Goal: Task Accomplishment & Management: Complete application form

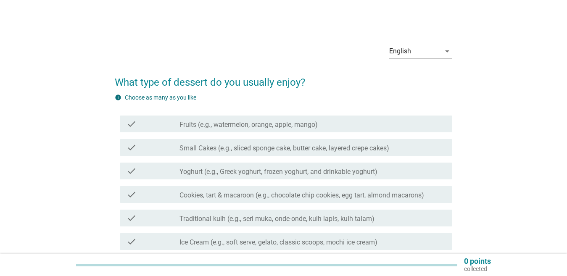
click at [447, 51] on icon "arrow_drop_down" at bounding box center [447, 51] width 10 height 10
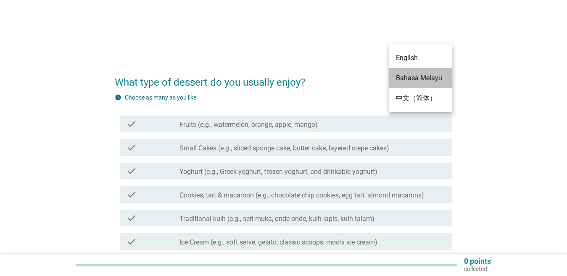
click at [438, 76] on div "Bahasa Melayu" at bounding box center [421, 78] width 50 height 10
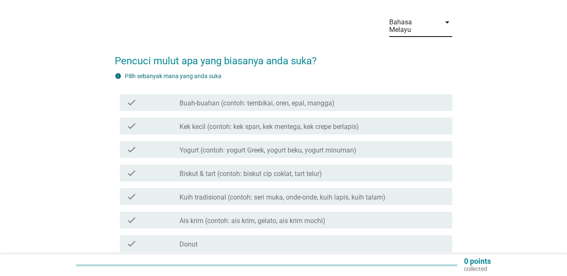
scroll to position [42, 0]
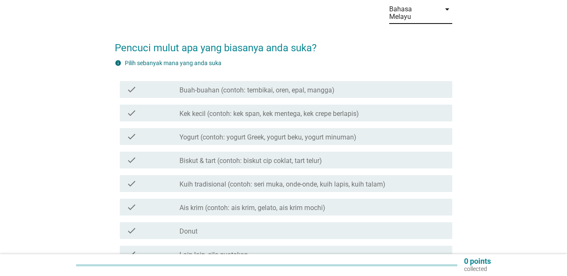
click at [265, 91] on label "Buah-buahan (contoh: tembikai, oren, epal, mangga)" at bounding box center [256, 90] width 155 height 8
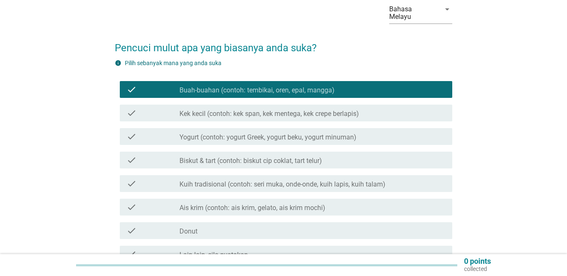
click at [263, 204] on label "Ais krim (contoh: ais krim, gelato, ais krim mochi)" at bounding box center [252, 208] width 146 height 8
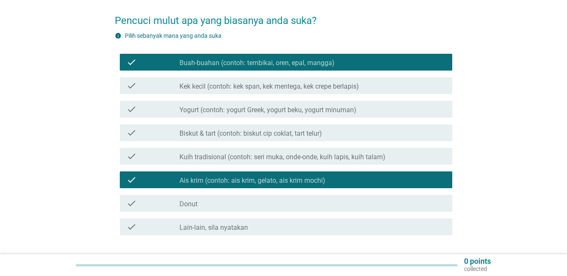
scroll to position [84, 0]
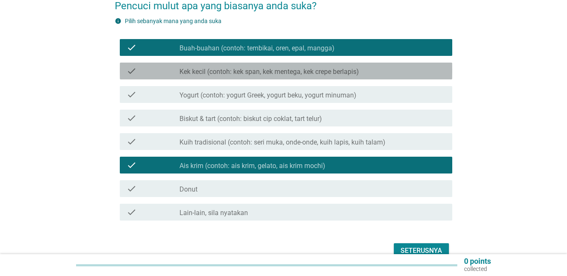
click at [275, 75] on label "Kek kecil (contoh: kek span, kek mentega, kek crepe berlapis)" at bounding box center [268, 72] width 179 height 8
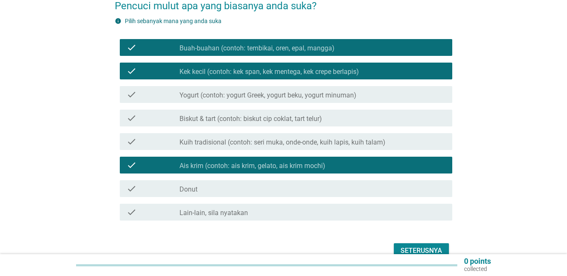
click at [414, 248] on div "Seterusnya" at bounding box center [421, 251] width 42 height 10
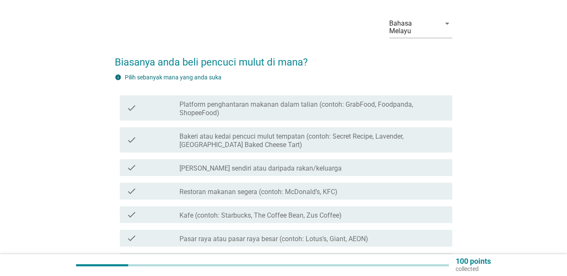
scroll to position [42, 0]
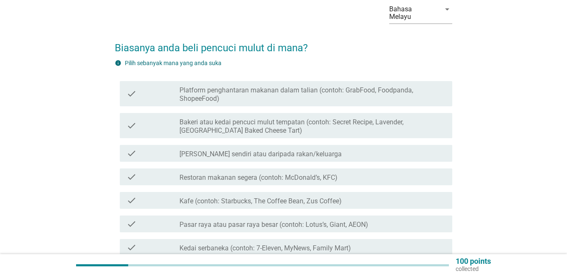
click at [258, 93] on label "Platform penghantaran makanan dalam talian (contoh: GrabFood, Foodpanda, Shopee…" at bounding box center [312, 94] width 266 height 17
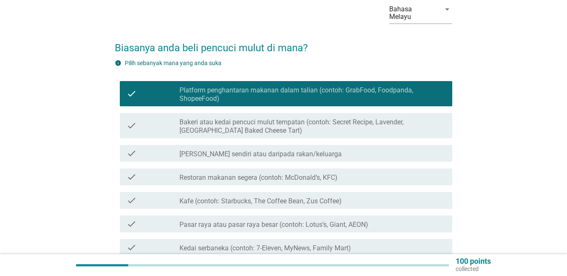
click at [249, 110] on div "check check_box_outline_blank Bakeri atau kedai pencuci mulut tempatan (contoh:…" at bounding box center [283, 126] width 337 height 32
click at [249, 124] on label "Bakeri atau kedai pencuci mulut tempatan (contoh: Secret Recipe, Lavender, [GEO…" at bounding box center [312, 126] width 266 height 17
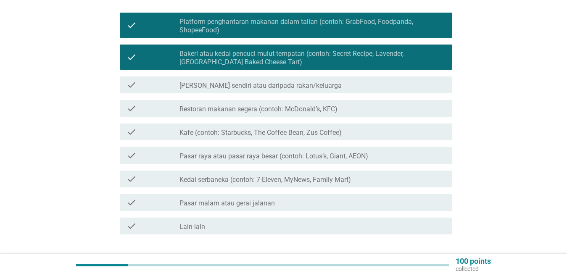
scroll to position [126, 0]
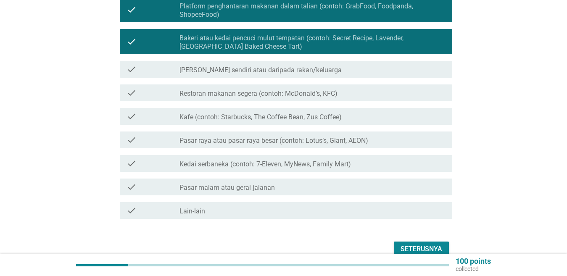
click at [245, 189] on label "Pasar malam atau gerai jalanan" at bounding box center [226, 188] width 95 height 8
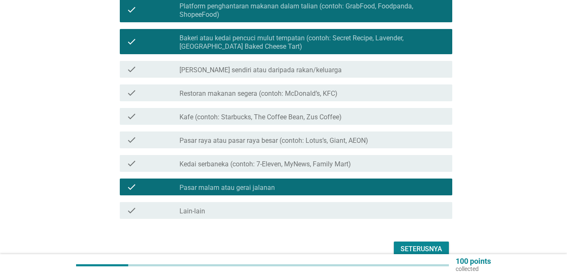
click at [261, 140] on label "Pasar raya atau pasar raya besar (contoh: Lotus’s, Giant, AEON)" at bounding box center [273, 141] width 189 height 8
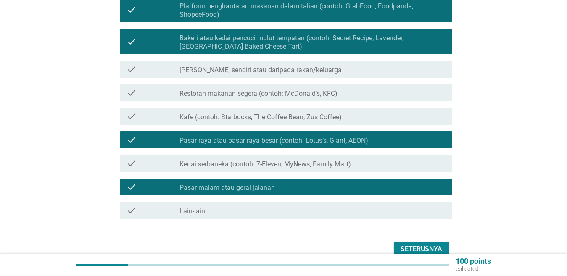
click at [253, 117] on label "Kafe (contoh: Starbucks, The Coffee Bean, Zus Coffee)" at bounding box center [260, 117] width 162 height 8
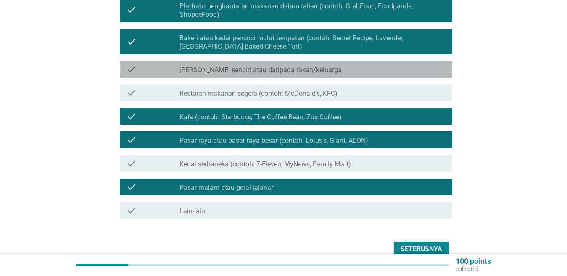
click at [300, 76] on div "check check_box_outline_blank Buatan sendiri atau daripada rakan/keluarga" at bounding box center [286, 69] width 332 height 17
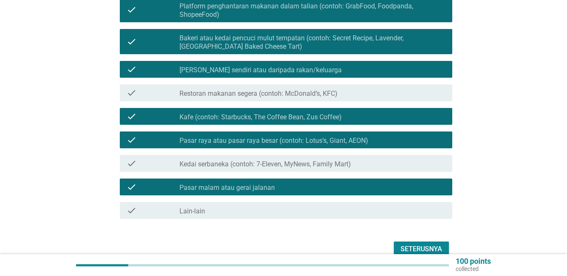
click at [410, 252] on div "Seterusnya" at bounding box center [421, 249] width 42 height 10
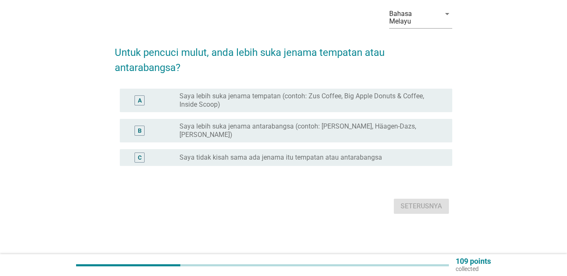
scroll to position [0, 0]
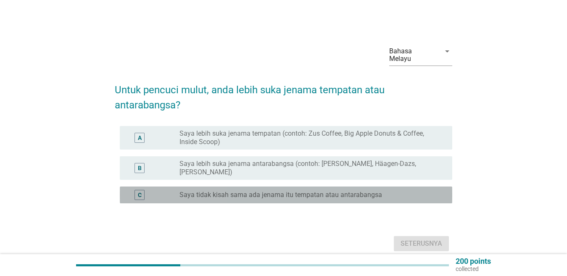
click at [303, 196] on label "Saya tidak kisah sama ada jenama itu tempatan atau antarabangsa" at bounding box center [280, 195] width 203 height 8
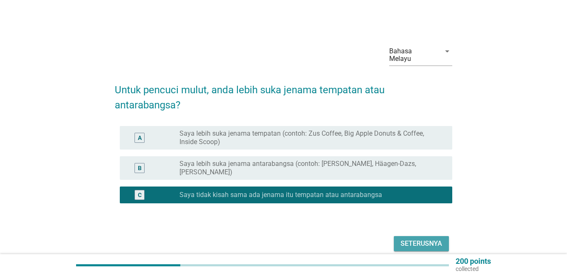
click at [426, 243] on div "Seterusnya" at bounding box center [421, 244] width 42 height 10
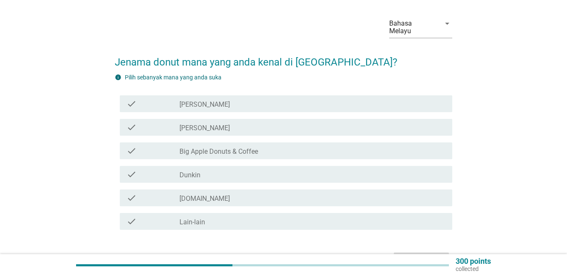
scroll to position [42, 0]
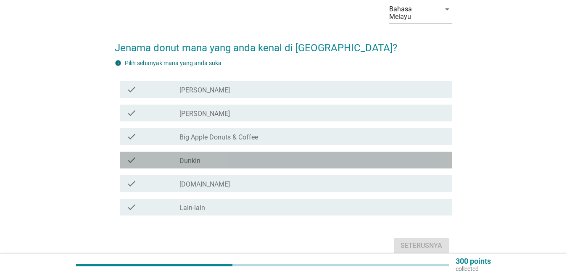
click at [195, 157] on label "Dunkin" at bounding box center [189, 161] width 21 height 8
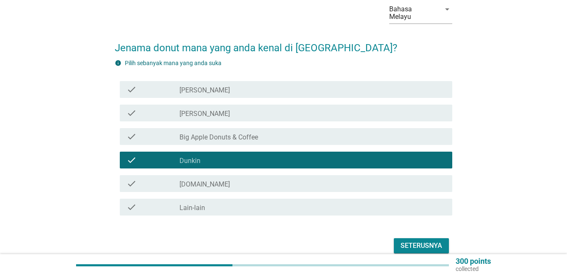
click at [202, 140] on label "Big Apple Donuts & Coffee" at bounding box center [218, 137] width 79 height 8
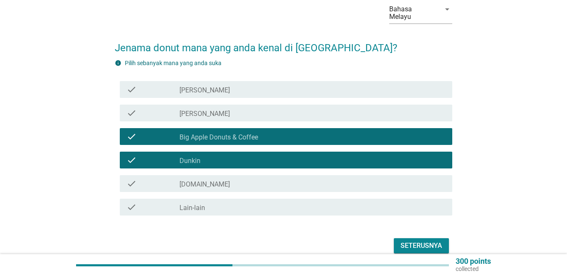
click at [437, 246] on div "Seterusnya" at bounding box center [421, 246] width 42 height 10
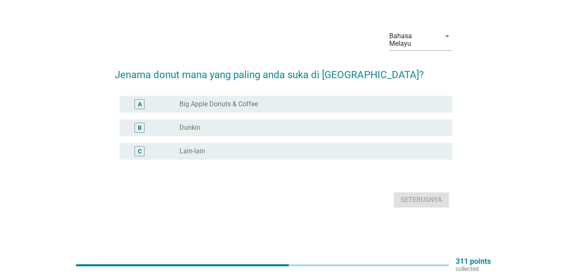
scroll to position [0, 0]
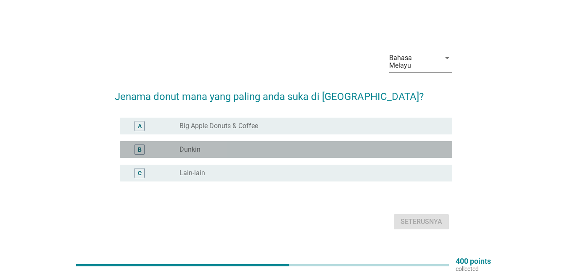
click at [223, 155] on div "B radio_button_unchecked Dunkin" at bounding box center [286, 149] width 332 height 17
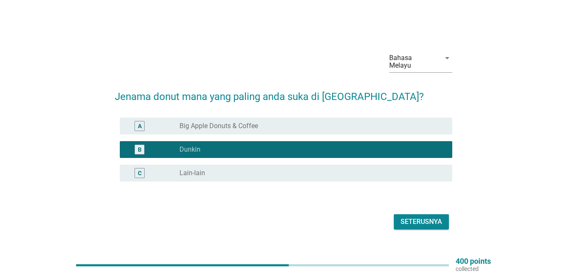
click at [412, 224] on div "Seterusnya" at bounding box center [421, 222] width 42 height 10
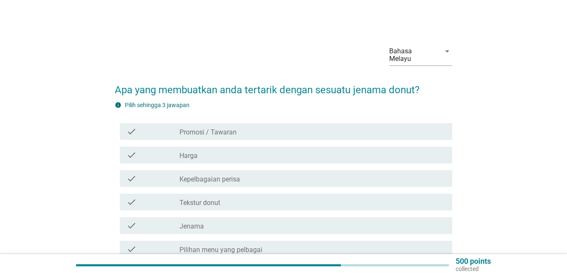
scroll to position [42, 0]
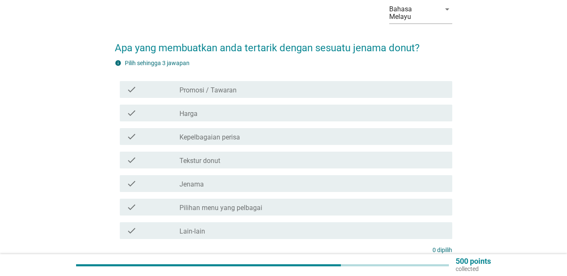
click at [194, 118] on div "check check_box_outline_blank Harga" at bounding box center [286, 113] width 332 height 17
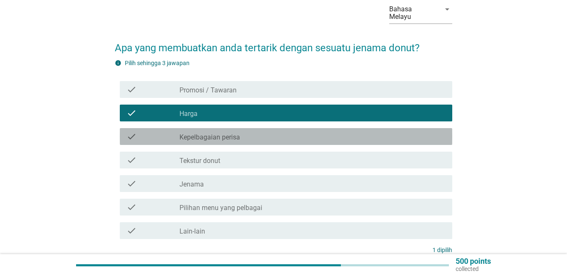
click at [194, 140] on label "Kepelbagaian perisa" at bounding box center [209, 137] width 61 height 8
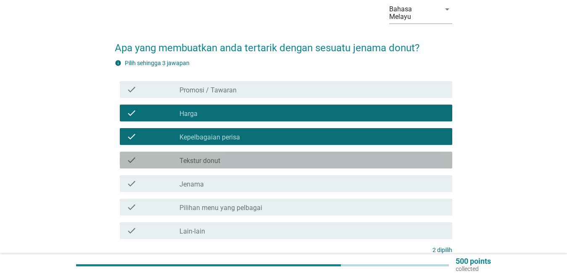
click at [195, 161] on label "Tekstur donut" at bounding box center [199, 161] width 41 height 8
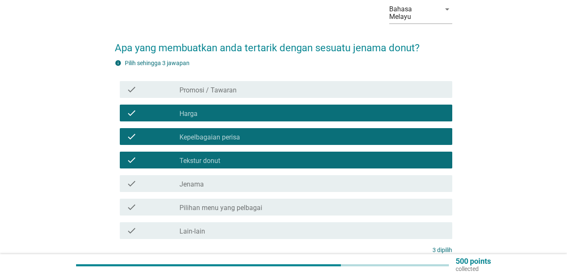
click at [195, 204] on label "Pilihan menu yang pelbagai" at bounding box center [220, 208] width 83 height 8
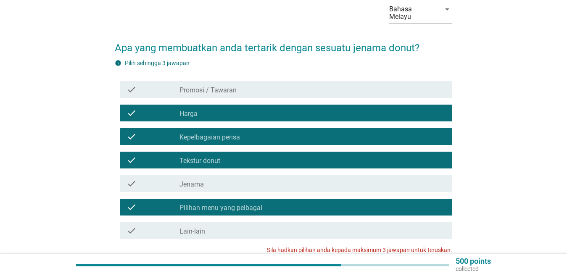
click at [206, 91] on label "Promosi / Tawaran" at bounding box center [207, 90] width 57 height 8
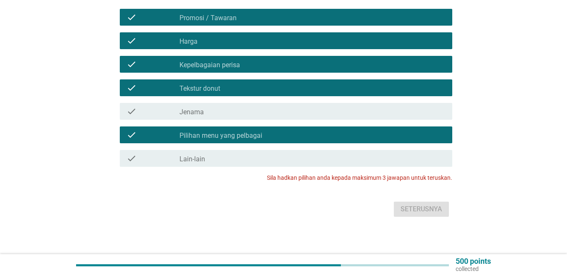
scroll to position [117, 0]
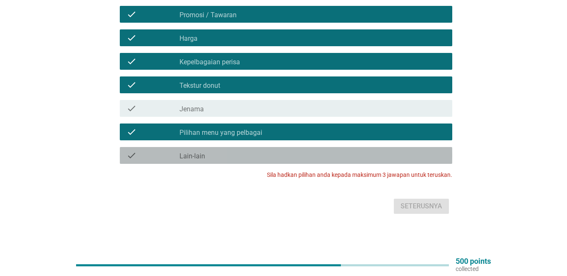
click at [171, 158] on div "check" at bounding box center [152, 155] width 53 height 10
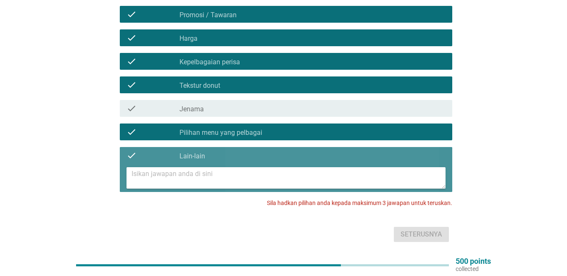
click at [132, 158] on icon "check" at bounding box center [131, 155] width 10 height 10
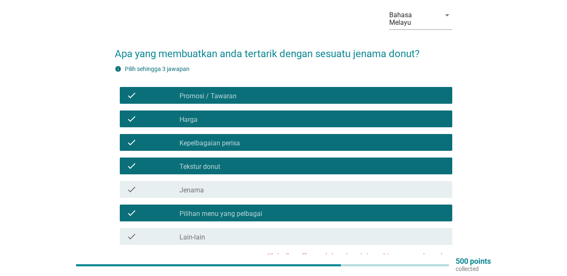
scroll to position [33, 0]
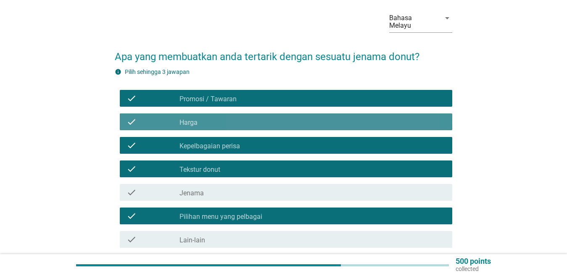
click at [153, 127] on div "check check_box_outline_blank Harga" at bounding box center [286, 121] width 332 height 17
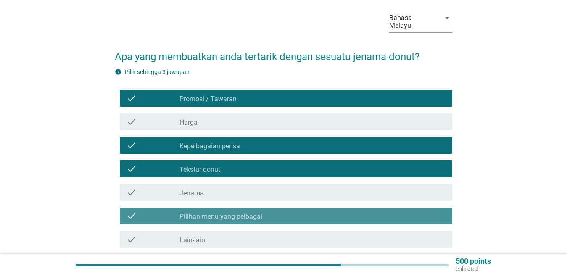
click at [152, 213] on div "check" at bounding box center [152, 216] width 53 height 10
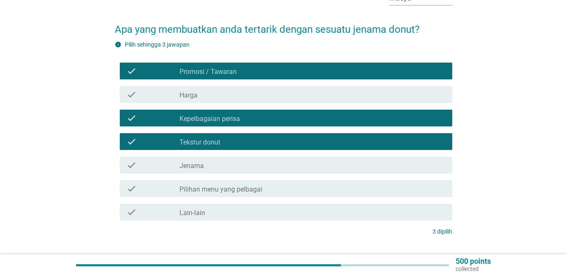
scroll to position [75, 0]
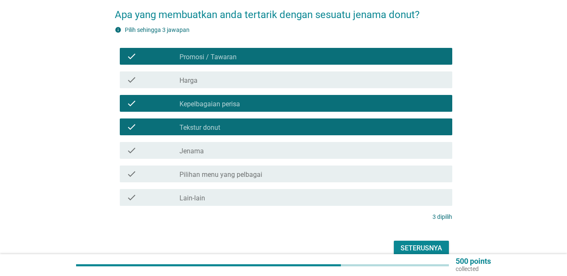
click at [265, 155] on div "check_box_outline_blank [PERSON_NAME]" at bounding box center [312, 150] width 266 height 10
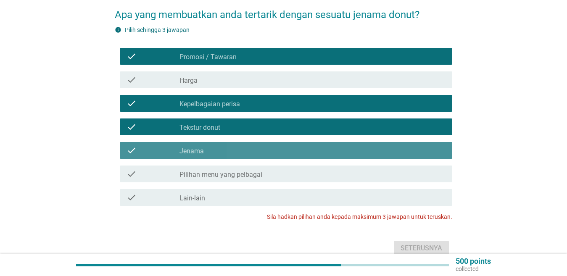
click at [265, 155] on div "check_box_outline_blank [PERSON_NAME]" at bounding box center [312, 150] width 266 height 10
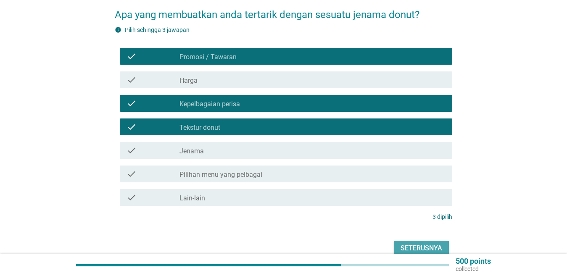
click at [419, 248] on div "Seterusnya" at bounding box center [421, 248] width 42 height 10
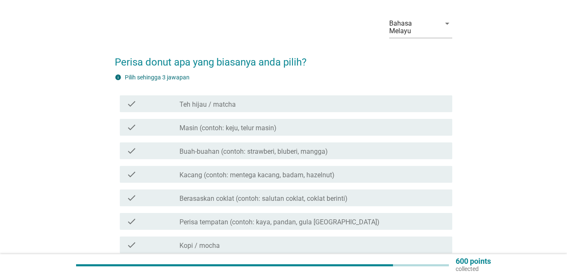
scroll to position [42, 0]
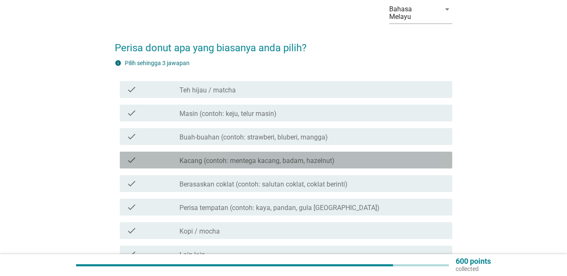
click at [236, 161] on label "Kacang (contoh: mentega kacang, badam, hazelnut)" at bounding box center [256, 161] width 155 height 8
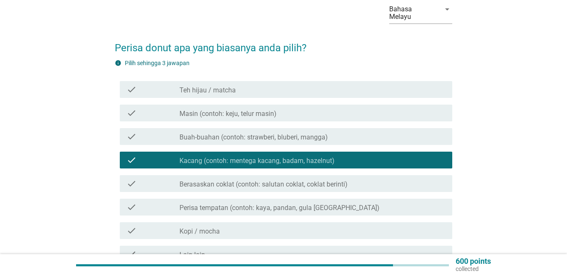
click at [227, 182] on label "Berasaskan coklat (contoh: salutan coklat, coklat berinti)" at bounding box center [263, 184] width 168 height 8
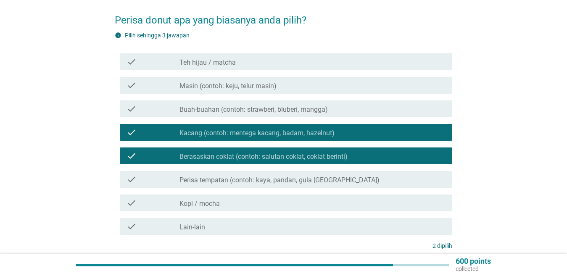
scroll to position [84, 0]
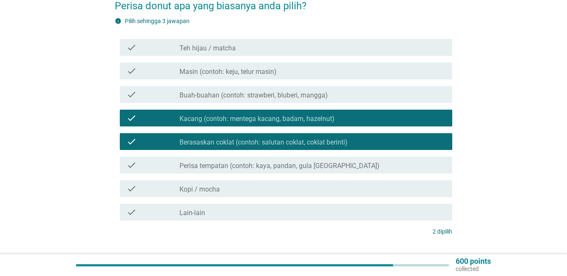
click at [229, 79] on div "check check_box_outline_blank Masin (contoh: keju, telur masin)" at bounding box center [286, 71] width 332 height 17
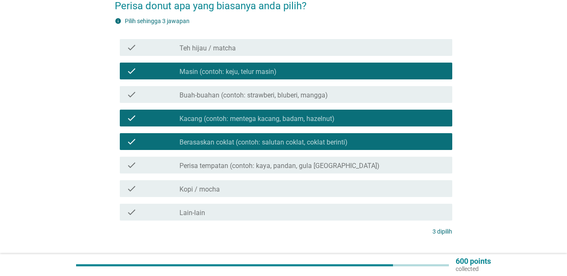
scroll to position [126, 0]
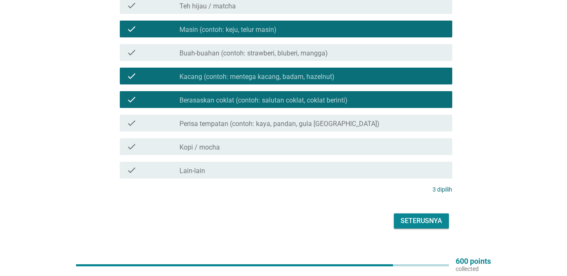
click at [432, 224] on div "Seterusnya" at bounding box center [421, 221] width 42 height 10
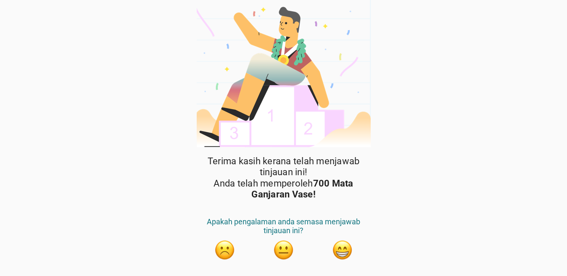
click at [432, 224] on div "Terima kasih kerana telah menjawab tinjauan ini! Anda telah memperoleh 700 Mata…" at bounding box center [283, 149] width 567 height 298
click at [326, 208] on div "Terima kasih kerana telah menjawab tinjauan ini! Anda telah memperoleh 700 Mata…" at bounding box center [283, 227] width 177 height 142
